Goal: Transaction & Acquisition: Obtain resource

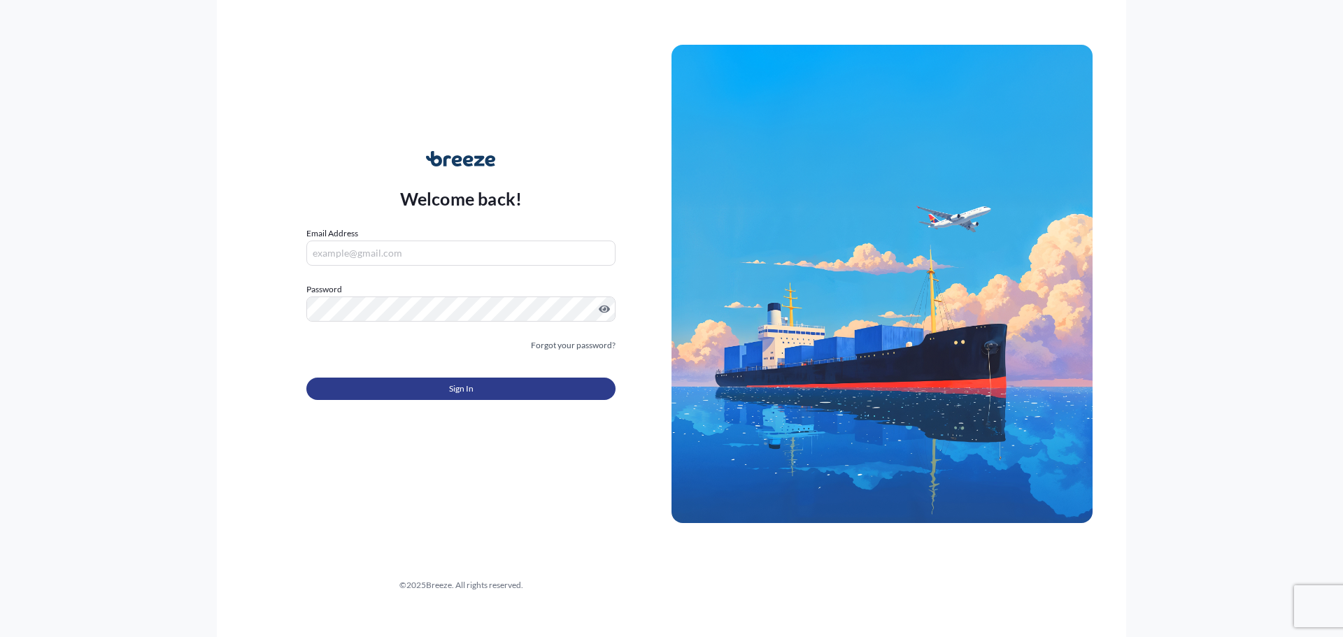
type input "[EMAIL_ADDRESS][DOMAIN_NAME]"
click at [460, 385] on span "Sign In" at bounding box center [461, 389] width 24 height 14
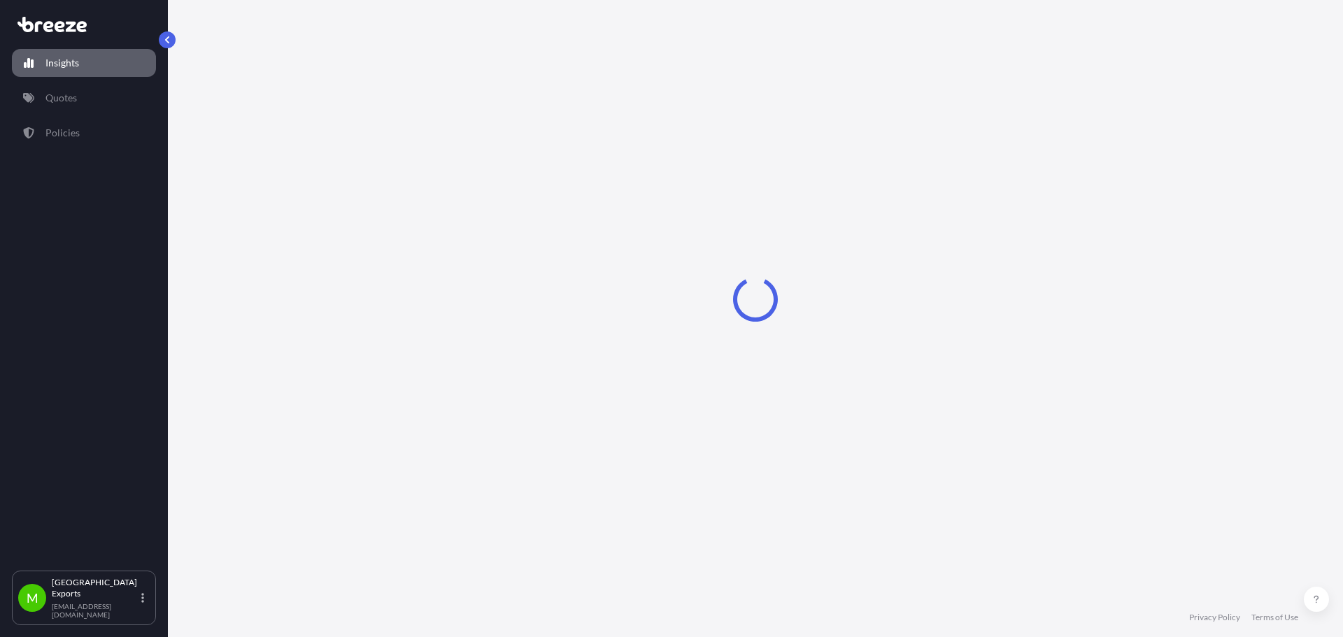
select select "2025"
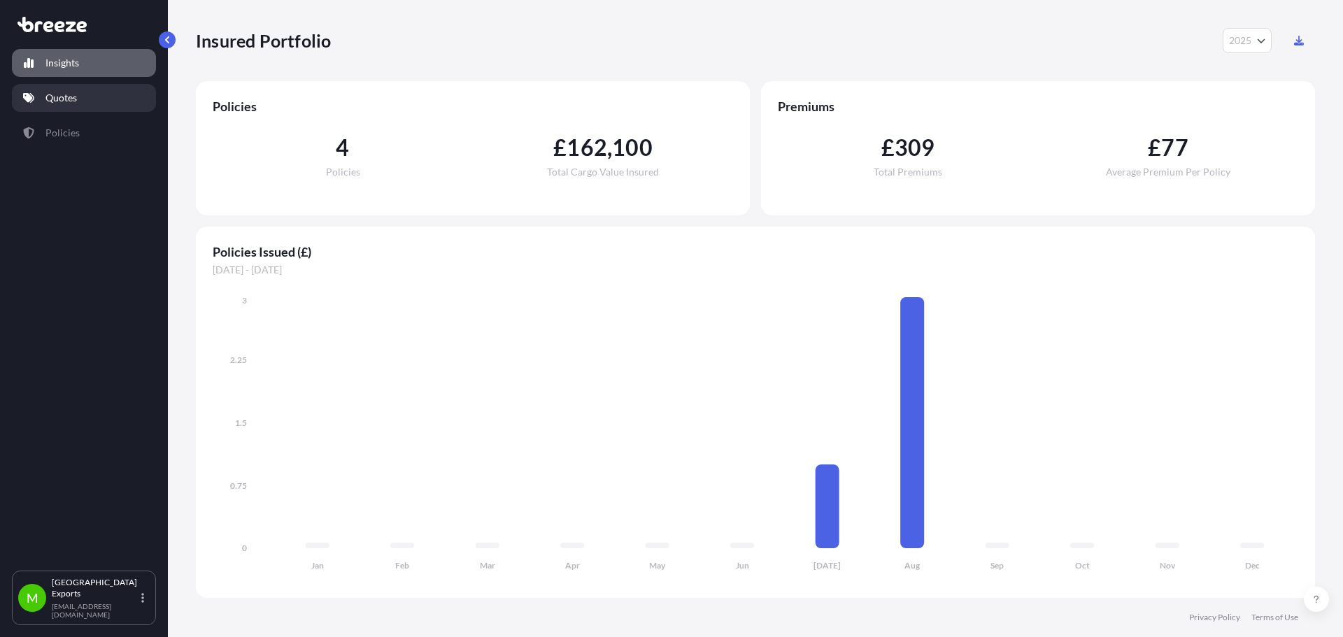
click at [71, 90] on link "Quotes" at bounding box center [84, 98] width 144 height 28
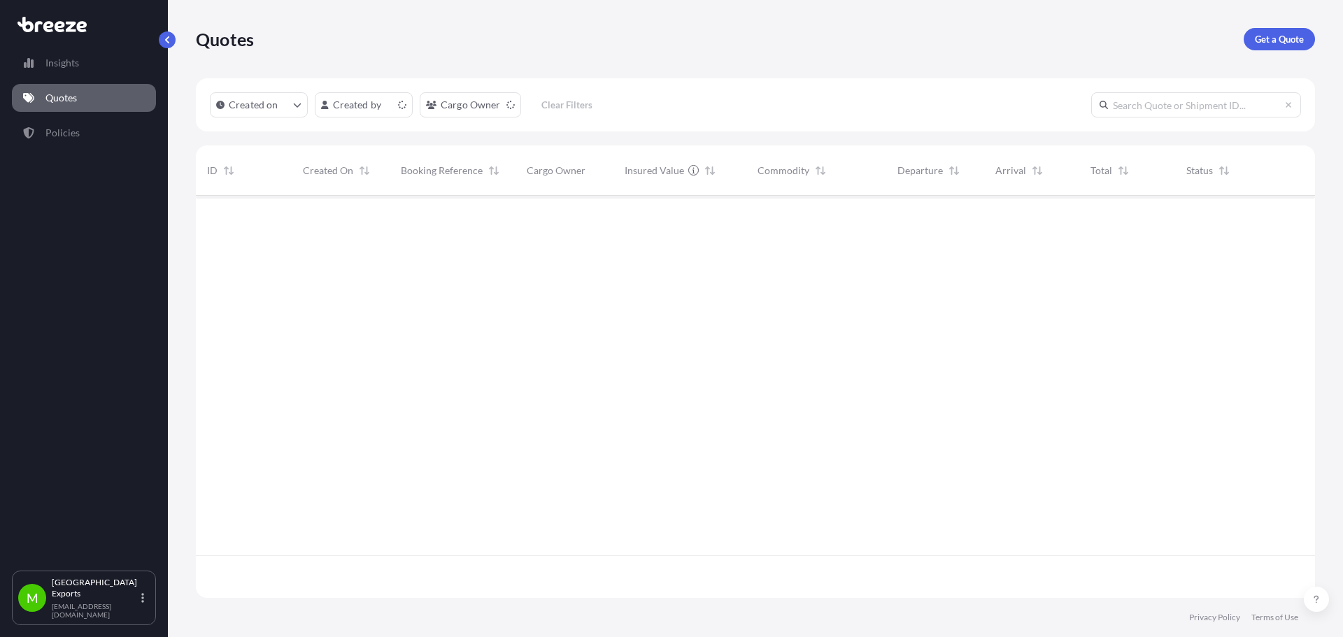
scroll to position [399, 1109]
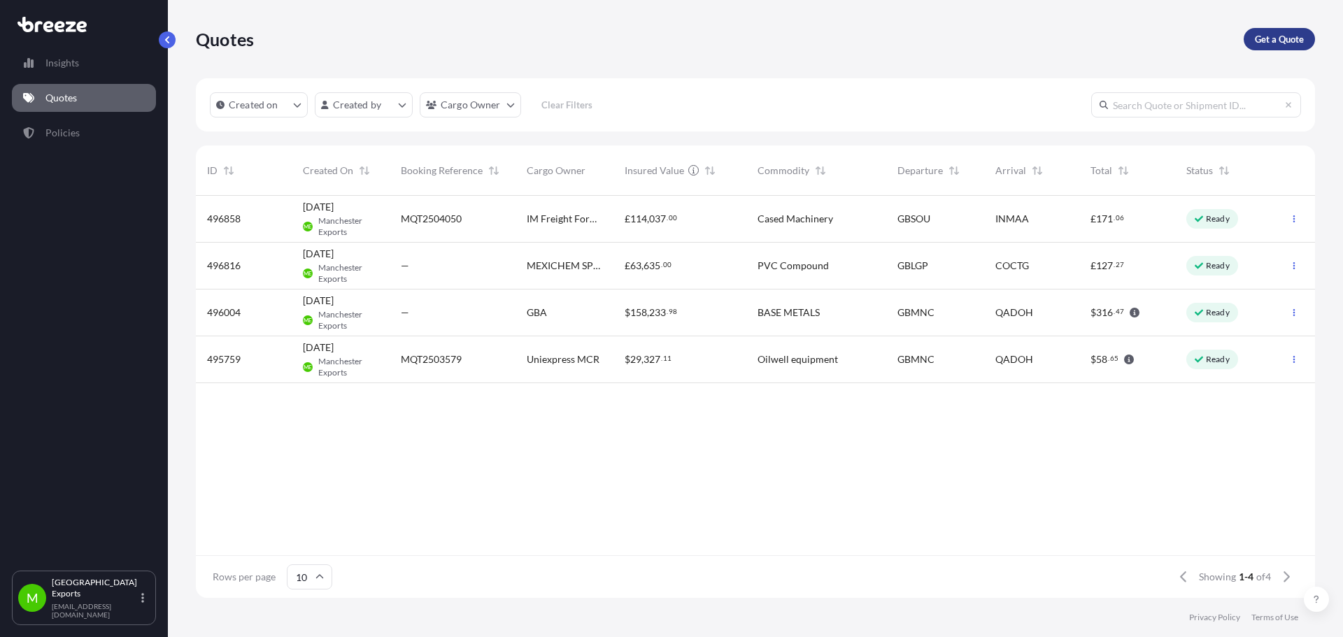
click at [1282, 41] on p "Get a Quote" at bounding box center [1279, 39] width 49 height 14
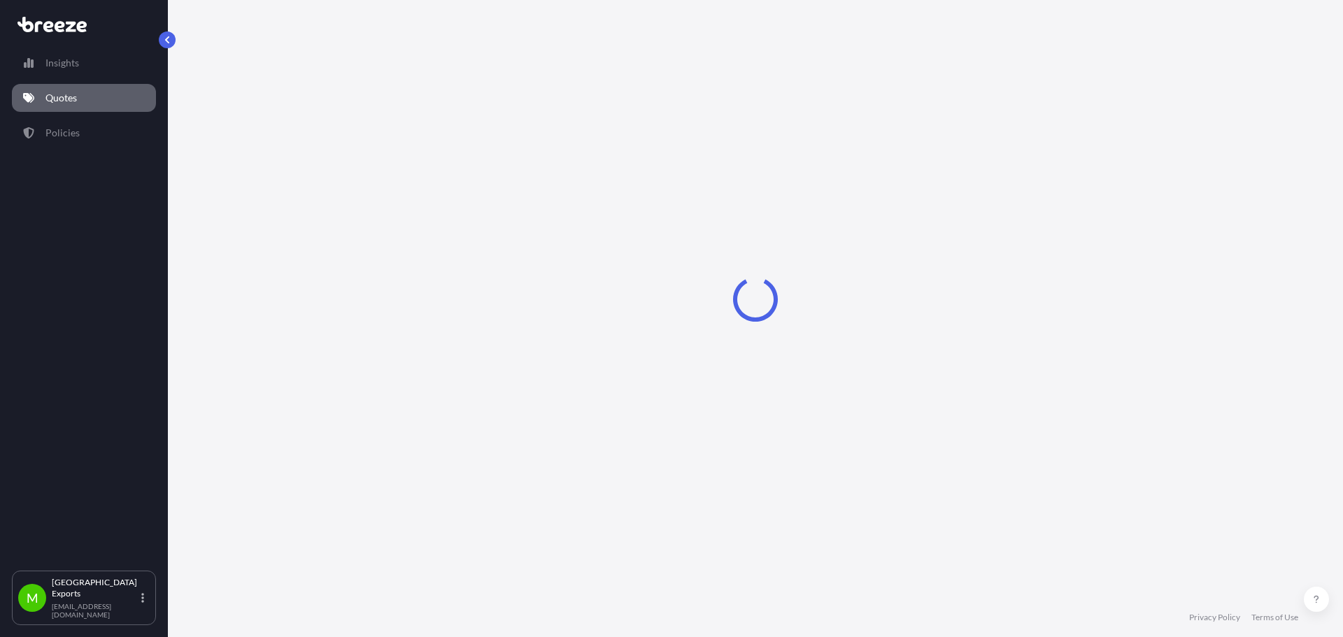
select select "Sea"
select select "1"
